Goal: Task Accomplishment & Management: Manage account settings

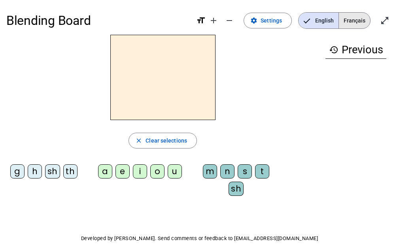
click at [352, 23] on span "Français" at bounding box center [354, 21] width 31 height 16
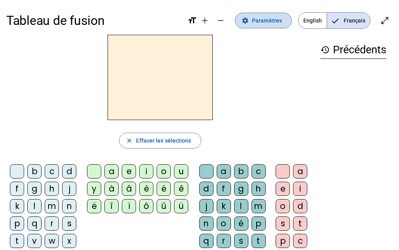
click at [269, 23] on span "Paramètres" at bounding box center [267, 20] width 30 height 9
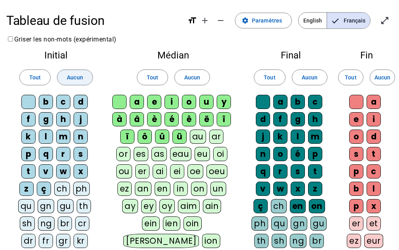
click at [81, 82] on span "Aucun" at bounding box center [75, 77] width 16 height 9
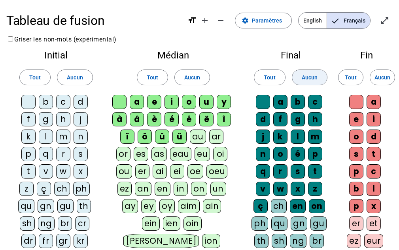
click at [311, 80] on span "Aucun" at bounding box center [310, 77] width 16 height 9
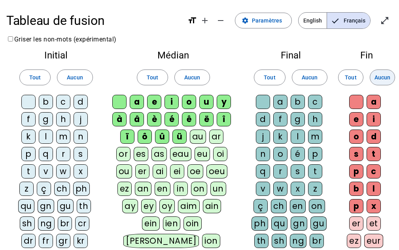
click at [387, 80] on span "Aucun" at bounding box center [383, 77] width 16 height 9
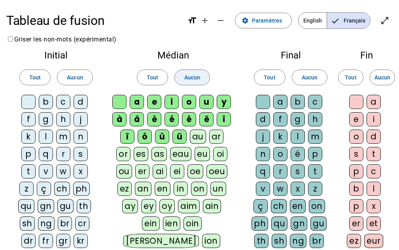
click at [198, 81] on span "Aucun" at bounding box center [192, 77] width 16 height 9
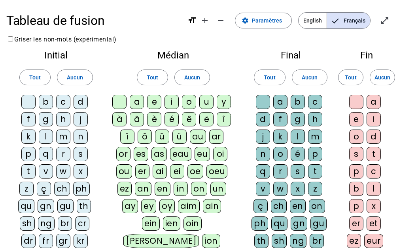
click at [82, 119] on div "j" at bounding box center [81, 119] width 14 height 14
click at [49, 133] on div "l" at bounding box center [46, 137] width 14 height 14
click at [64, 134] on div "m" at bounding box center [63, 137] width 14 height 14
click at [28, 157] on div "p" at bounding box center [28, 154] width 14 height 14
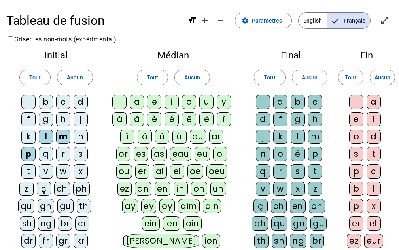
click at [83, 153] on div "s" at bounding box center [81, 154] width 14 height 14
click at [74, 135] on div "n" at bounding box center [81, 137] width 14 height 14
click at [139, 100] on div "a" at bounding box center [137, 102] width 14 height 14
click at [137, 122] on div "â" at bounding box center [137, 119] width 14 height 14
click at [204, 105] on div "u" at bounding box center [206, 102] width 14 height 14
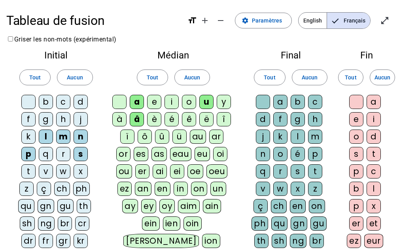
click at [184, 105] on div "o" at bounding box center [189, 102] width 14 height 14
click at [317, 135] on div "m" at bounding box center [315, 137] width 14 height 14
click at [262, 151] on div "n" at bounding box center [263, 154] width 14 height 14
click at [299, 118] on div "g" at bounding box center [298, 119] width 14 height 14
click at [354, 115] on div "e" at bounding box center [356, 119] width 14 height 14
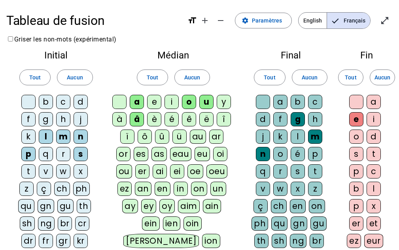
scroll to position [211, 0]
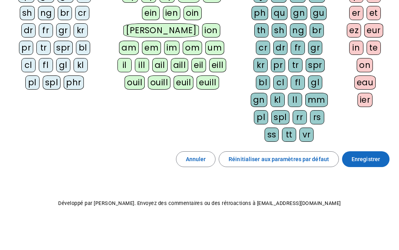
click at [369, 164] on span "Enregistrer" at bounding box center [366, 159] width 28 height 9
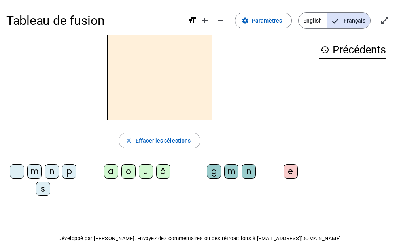
scroll to position [12, 0]
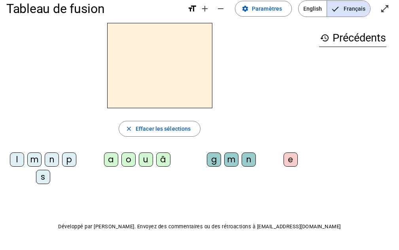
click at [164, 154] on div "â" at bounding box center [163, 160] width 14 height 14
click at [249, 158] on div "n" at bounding box center [249, 160] width 14 height 14
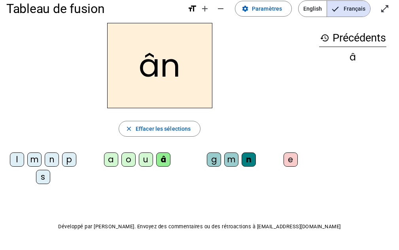
click at [249, 158] on div "n" at bounding box center [249, 160] width 14 height 14
click at [291, 159] on div "e" at bounding box center [291, 160] width 14 height 14
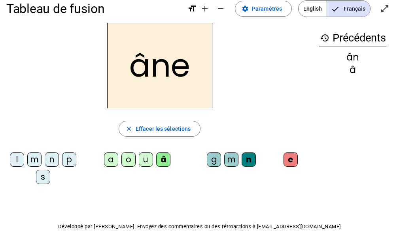
click at [229, 159] on div "m" at bounding box center [231, 160] width 14 height 14
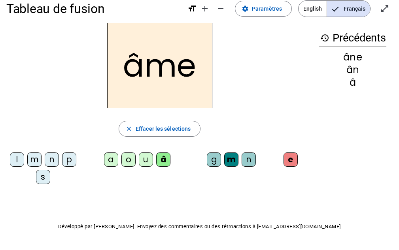
click at [216, 163] on div "g" at bounding box center [214, 160] width 14 height 14
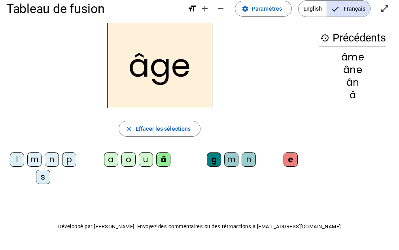
click at [70, 161] on div "p" at bounding box center [69, 160] width 14 height 14
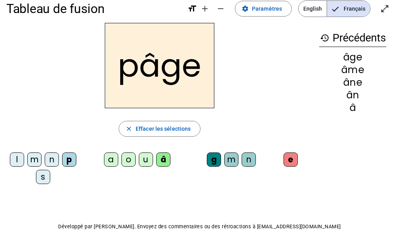
click at [110, 162] on div "a" at bounding box center [111, 160] width 14 height 14
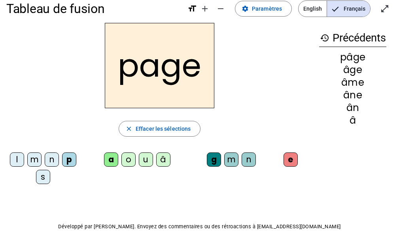
click at [42, 174] on div "s" at bounding box center [43, 177] width 14 height 14
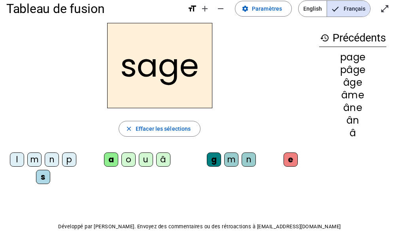
click at [54, 159] on div "n" at bounding box center [52, 160] width 14 height 14
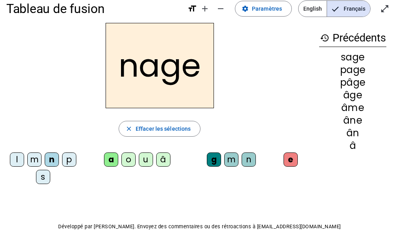
click at [33, 159] on div "m" at bounding box center [34, 160] width 14 height 14
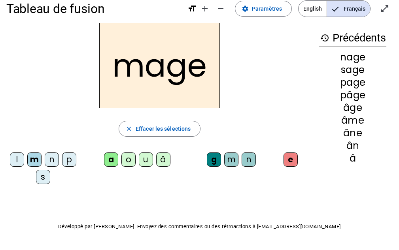
click at [140, 158] on div "u" at bounding box center [146, 160] width 14 height 14
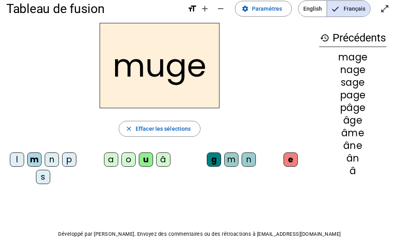
click at [18, 161] on div "l" at bounding box center [17, 160] width 14 height 14
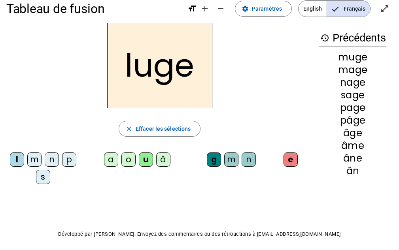
click at [125, 159] on div "o" at bounding box center [128, 160] width 14 height 14
